Goal: Information Seeking & Learning: Learn about a topic

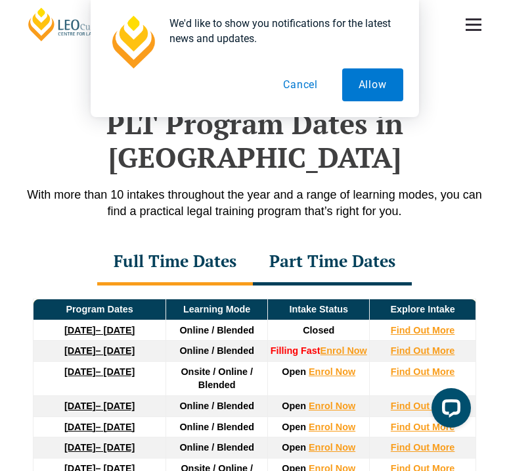
click at [314, 87] on button "Cancel" at bounding box center [301, 84] width 68 height 33
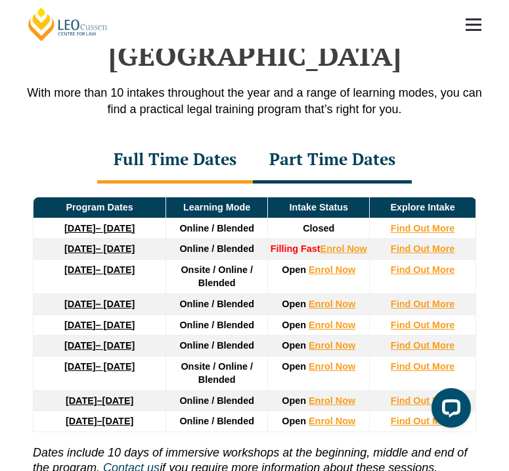
scroll to position [1701, 0]
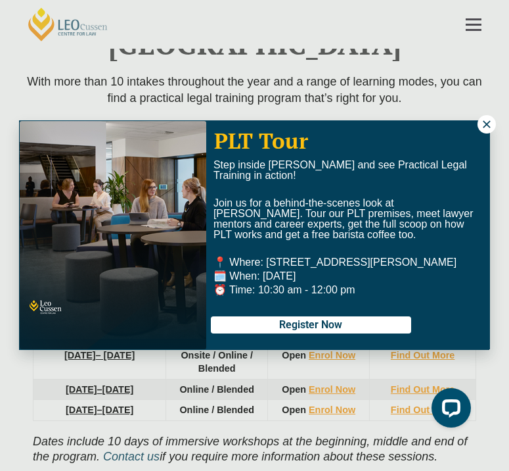
click at [480, 125] on button at bounding box center [487, 124] width 18 height 18
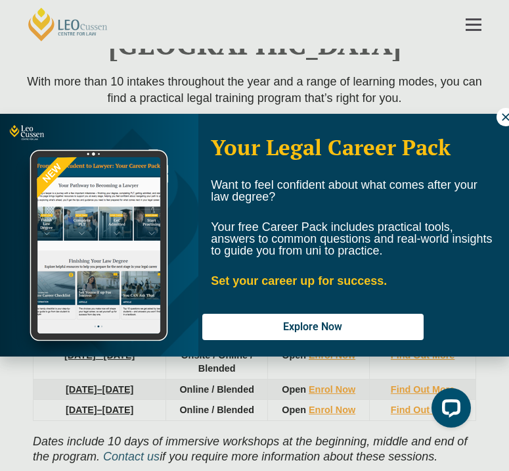
click at [506, 124] on button at bounding box center [506, 117] width 18 height 18
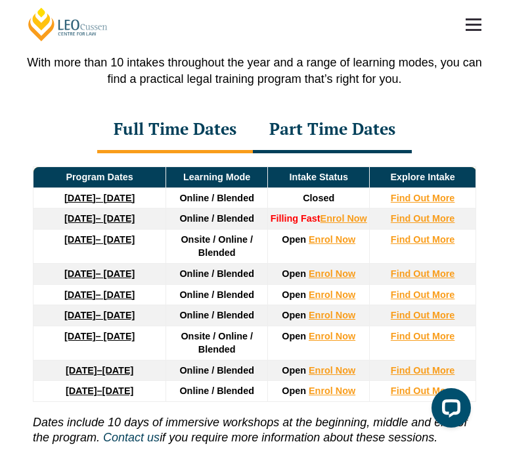
scroll to position [1719, 0]
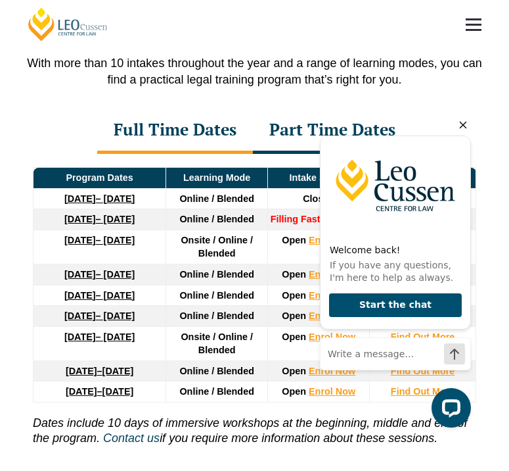
click at [467, 126] on icon "Hide greeting" at bounding box center [464, 125] width 16 height 16
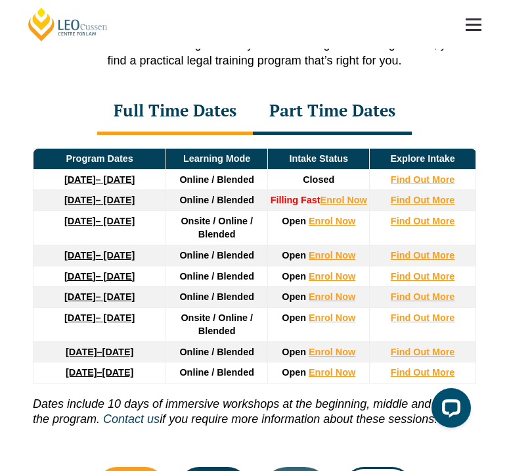
scroll to position [1781, 0]
